Goal: Information Seeking & Learning: Understand process/instructions

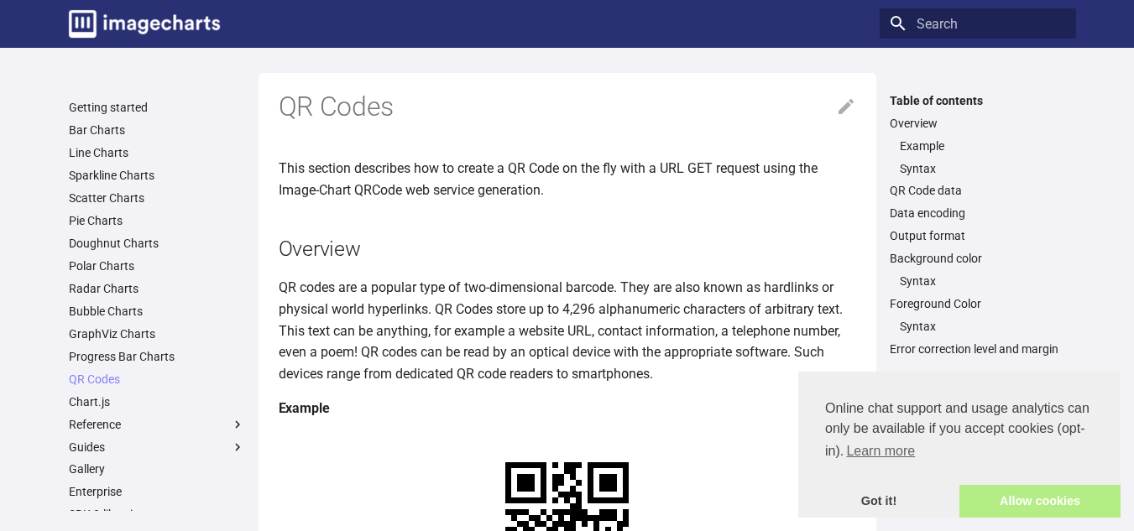
click at [1047, 492] on link "Allow cookies" at bounding box center [1039, 502] width 161 height 34
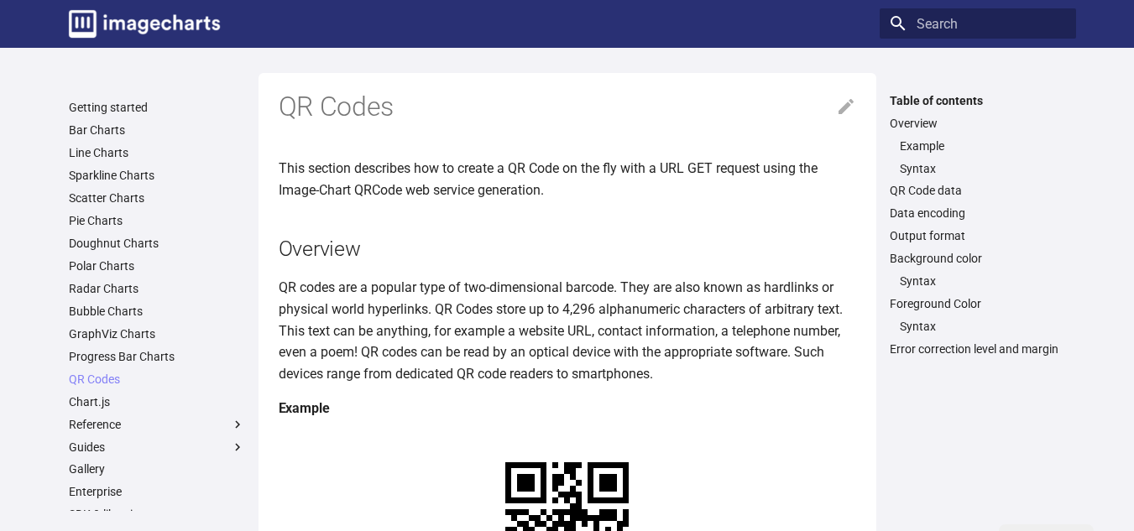
scroll to position [464, 0]
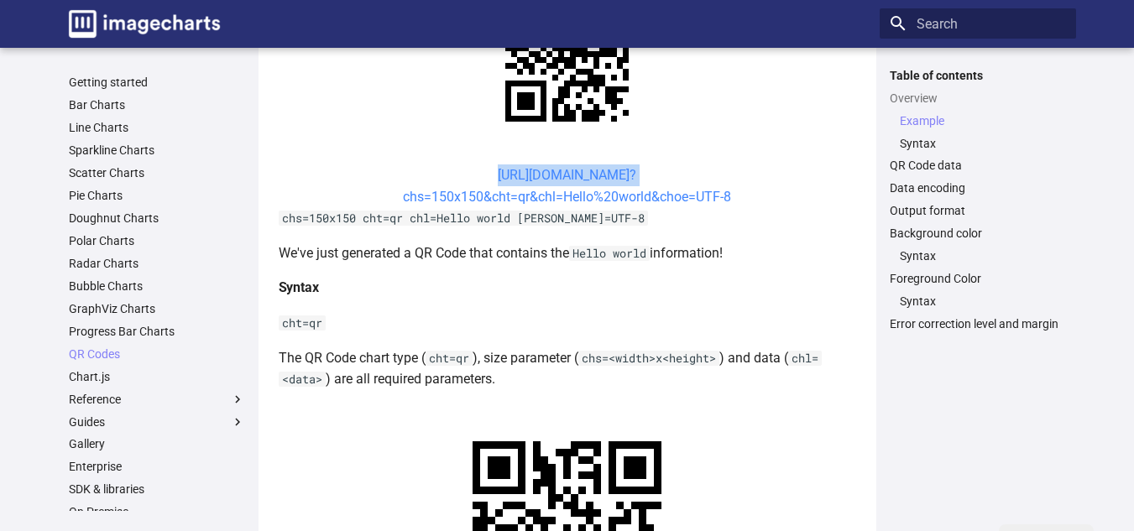
click at [514, 167] on link "[URL][DOMAIN_NAME]? chs=150x150&cht=qr&chl=Hello%20world&choe=UTF-8" at bounding box center [567, 186] width 328 height 38
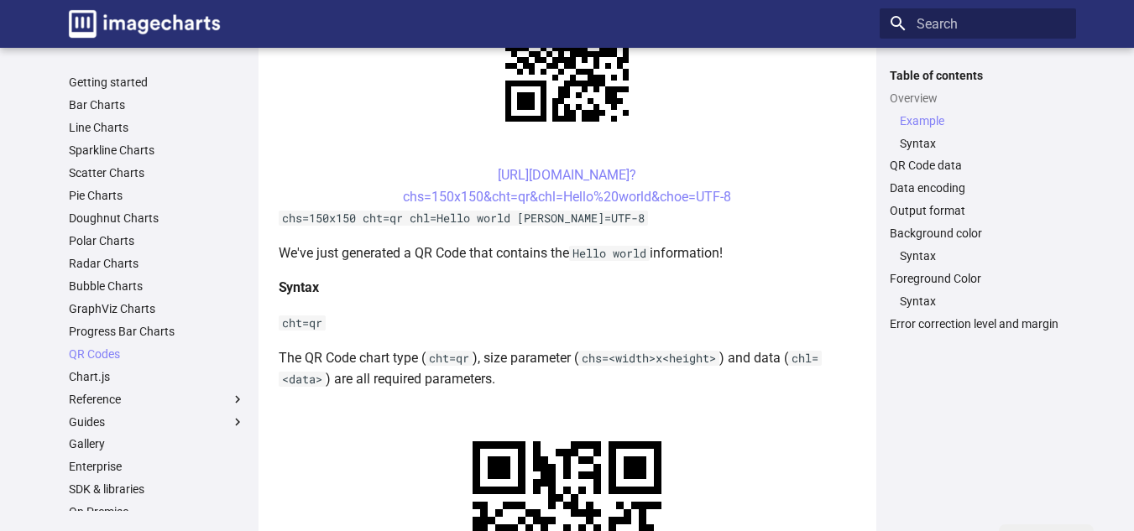
click at [674, 314] on p "cht=qr" at bounding box center [567, 323] width 577 height 22
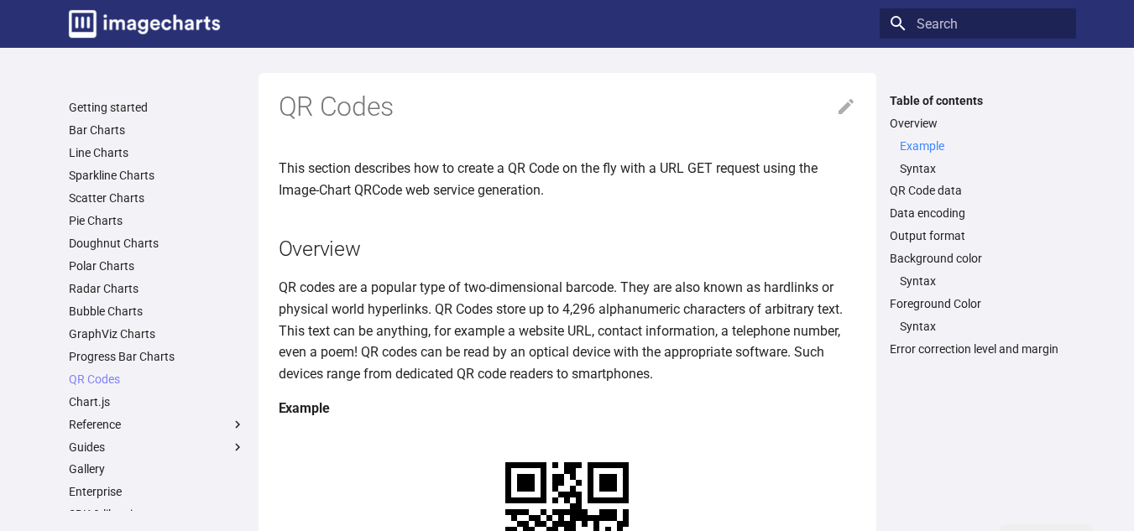
click at [903, 147] on link "Example" at bounding box center [983, 145] width 166 height 15
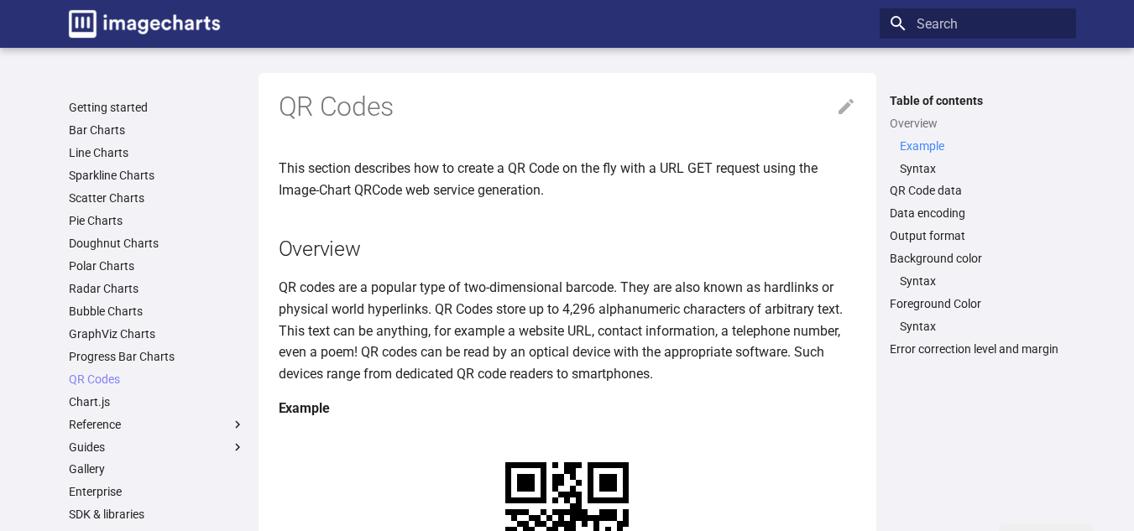
scroll to position [340, 0]
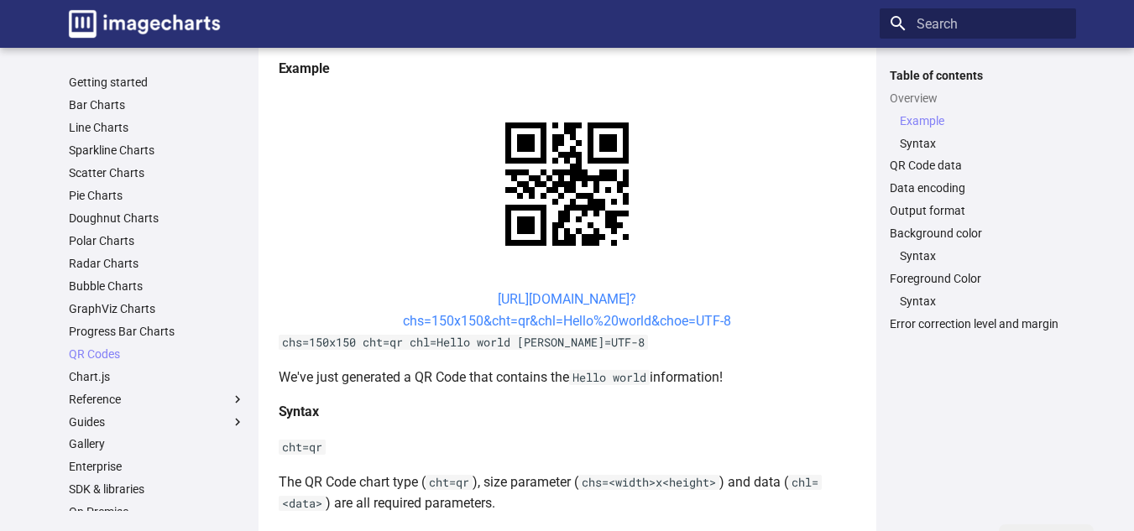
click at [545, 294] on link "[URL][DOMAIN_NAME]? chs=150x150&cht=qr&chl=Hello%20world&choe=UTF-8" at bounding box center [567, 310] width 328 height 38
click at [489, 296] on link "[URL][DOMAIN_NAME]? chs=150x150&cht=qr&chl=Hello%20world&choe=UTF-8" at bounding box center [567, 310] width 328 height 38
